Goal: Task Accomplishment & Management: Manage account settings

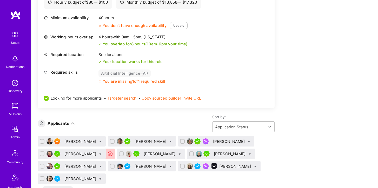
scroll to position [223, 0]
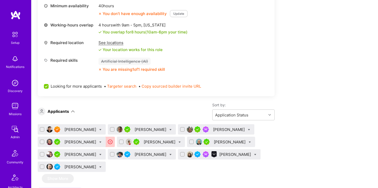
click at [206, 128] on div at bounding box center [202, 129] width 17 height 6
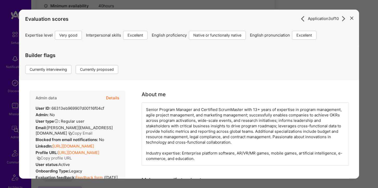
click at [352, 17] on icon "modal" at bounding box center [351, 18] width 3 height 3
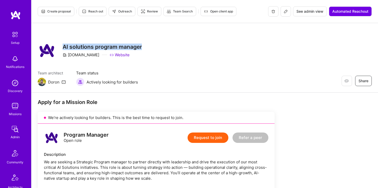
drag, startPoint x: 153, startPoint y: 46, endPoint x: 64, endPoint y: 47, distance: 89.0
click at [64, 47] on div "Restore Not Interested Share AI solutions program manager [DOMAIN_NAME] Website" at bounding box center [205, 50] width 334 height 19
copy h3 "AI solutions program manager"
